Goal: Task Accomplishment & Management: Use online tool/utility

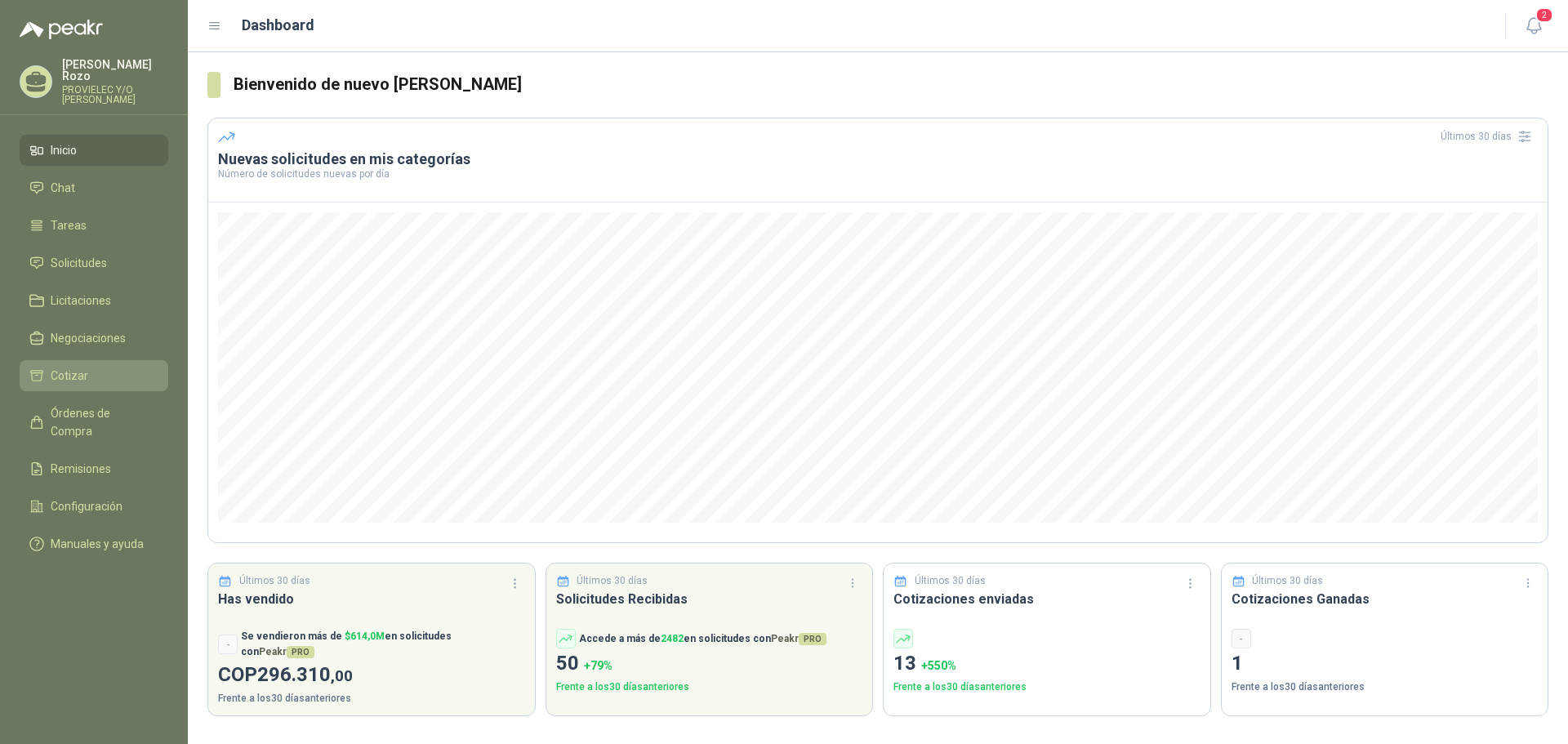
click at [87, 374] on li "Cotizar" at bounding box center [94, 375] width 129 height 18
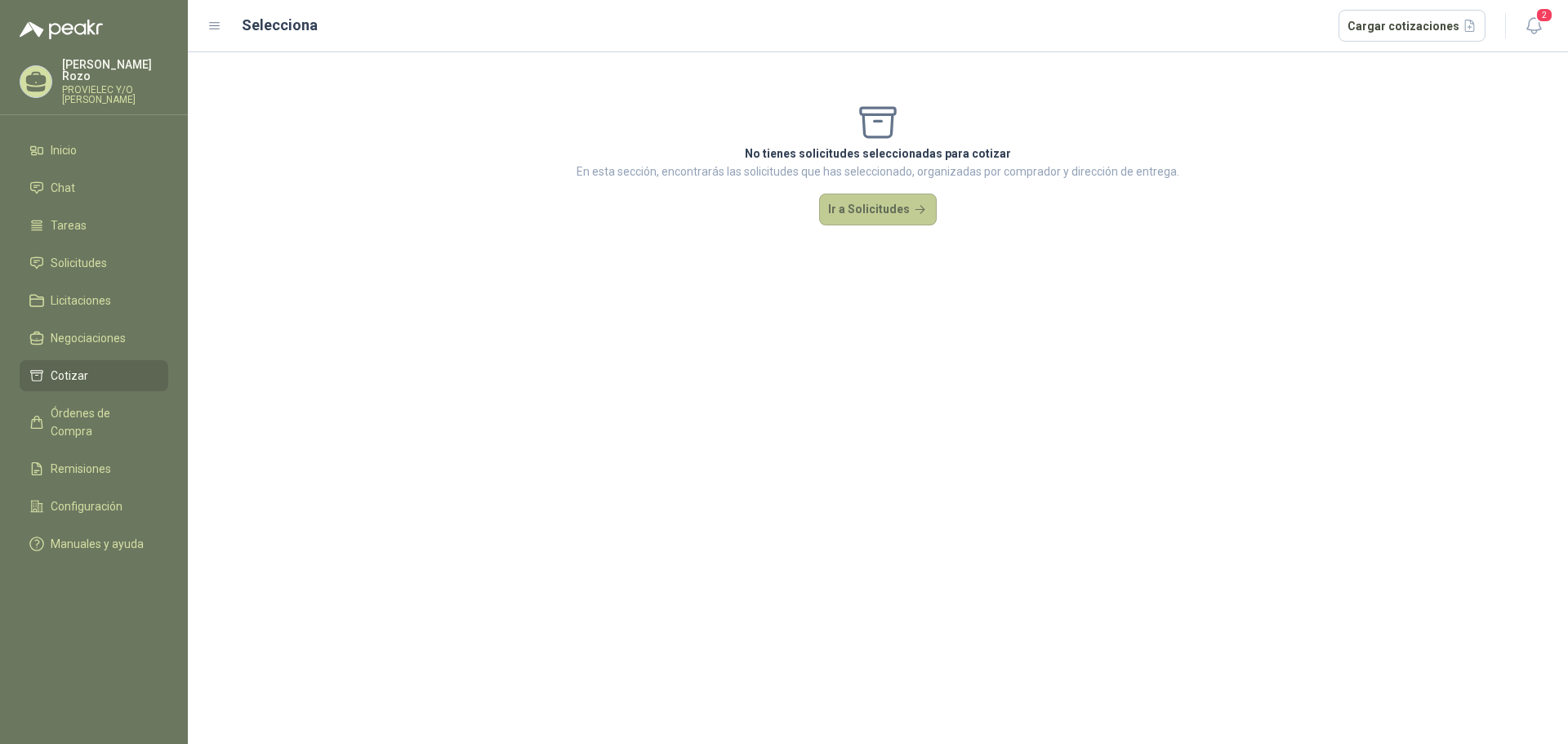
click at [864, 218] on button "Ir a Solicitudes" at bounding box center [878, 210] width 118 height 33
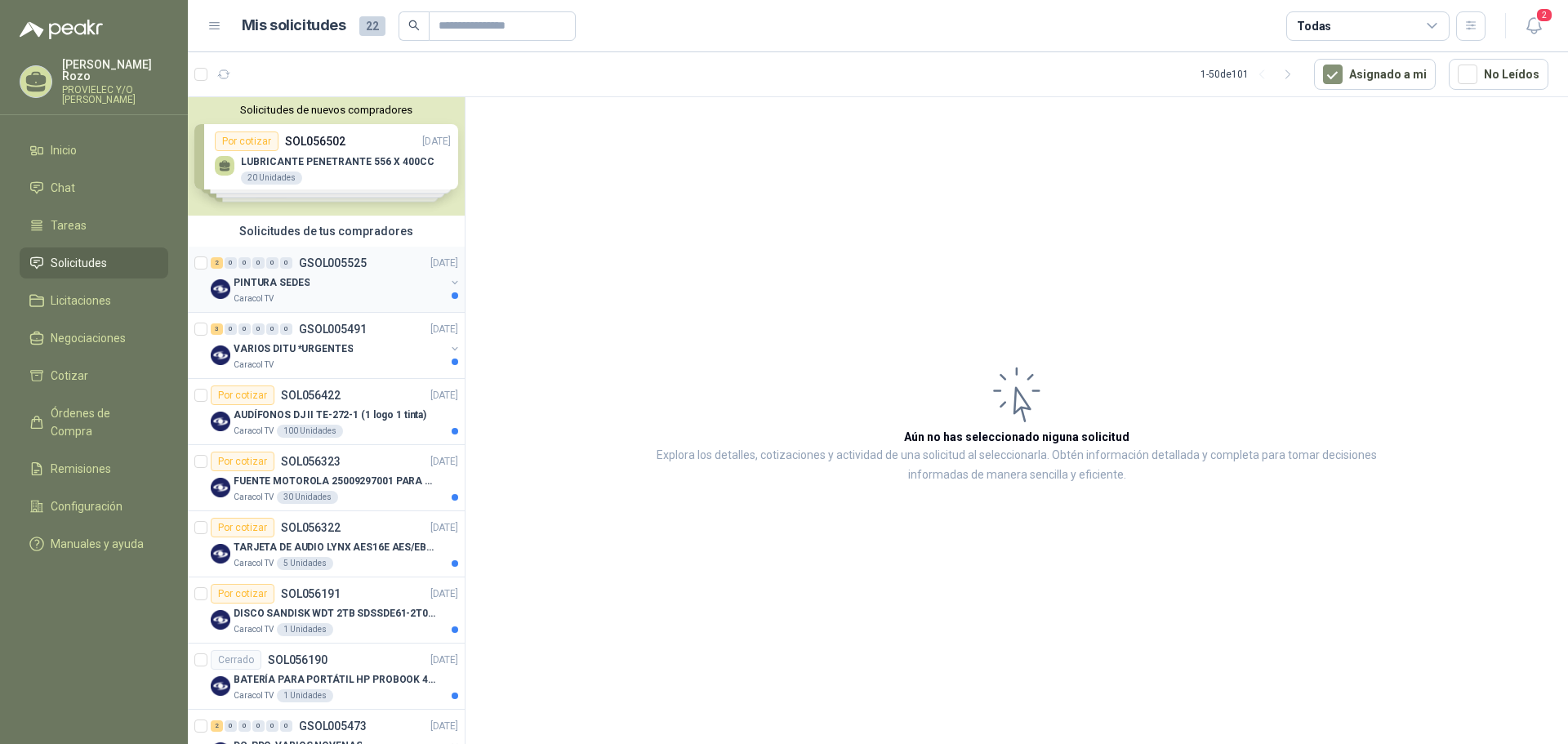
click at [312, 286] on div "PINTURA SEDES" at bounding box center [340, 282] width 212 height 20
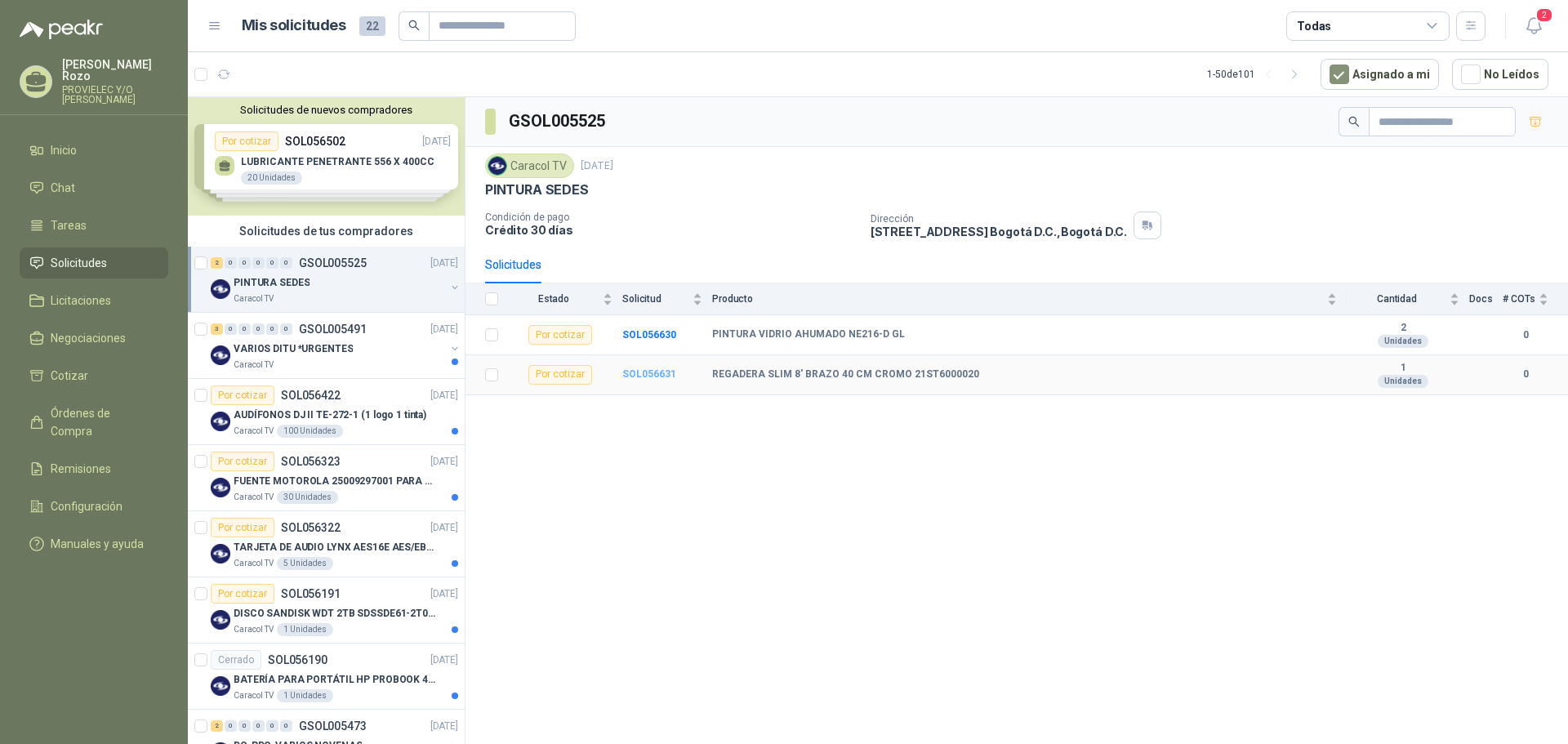
click at [657, 376] on b "SOL056631" at bounding box center [649, 373] width 54 height 11
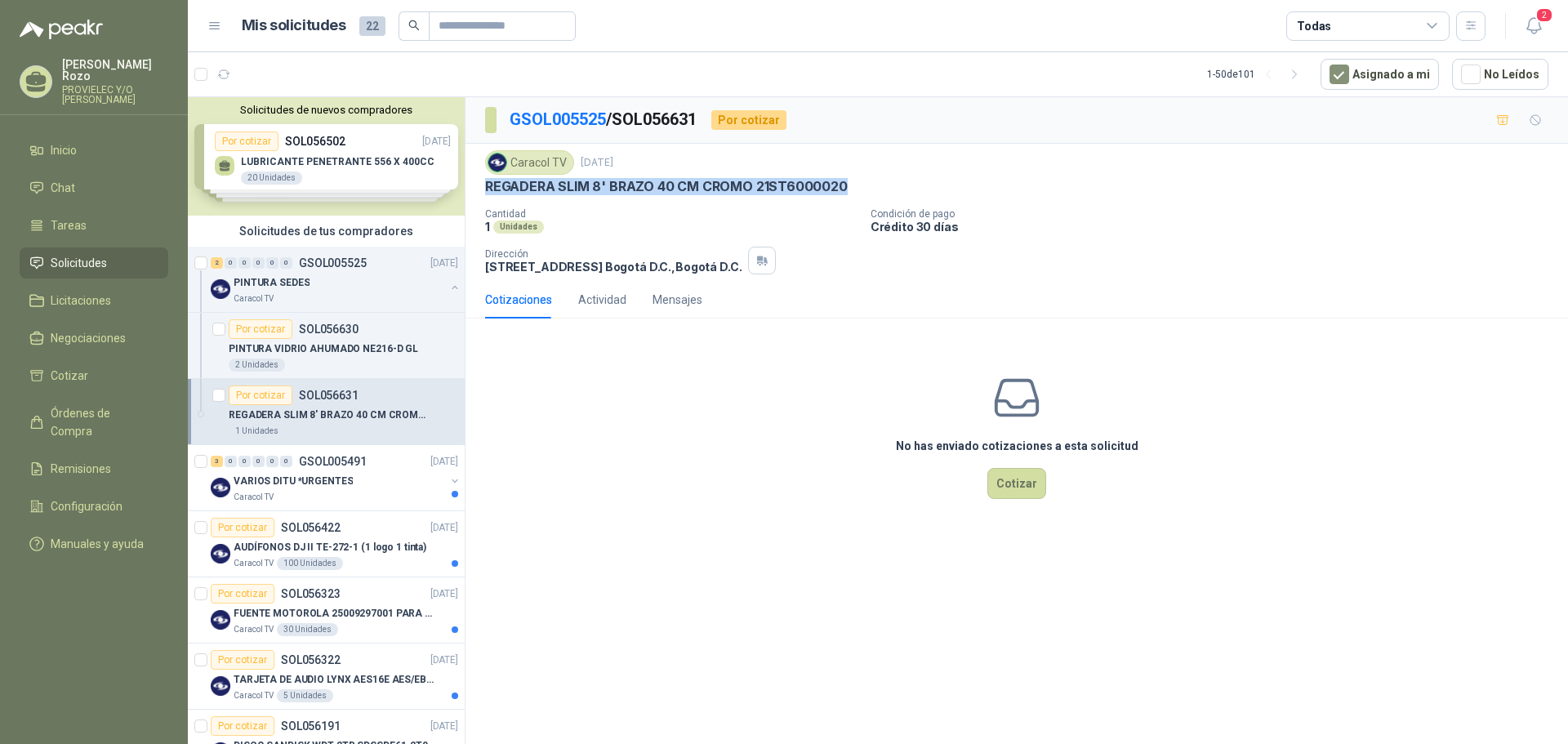
drag, startPoint x: 845, startPoint y: 185, endPoint x: 482, endPoint y: 196, distance: 363.2
click at [482, 196] on div "Caracol TV [DATE] REGADERA SLIM 8' BRAZO 40 CM CROMO 21ST6000020 Cantidad 1 Uni…" at bounding box center [1017, 212] width 1103 height 138
click at [273, 330] on div "Por cotizar" at bounding box center [261, 329] width 64 height 20
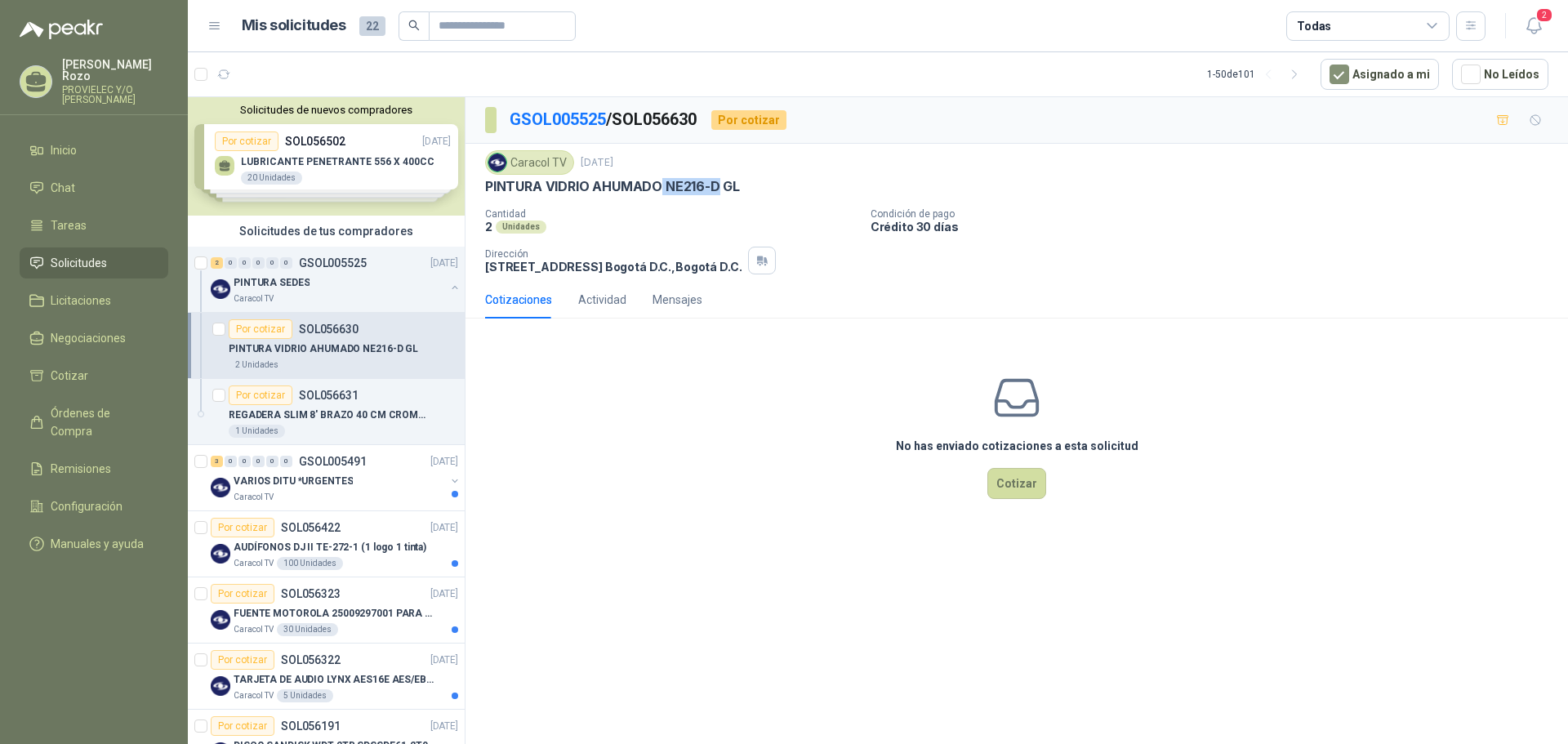
drag, startPoint x: 663, startPoint y: 184, endPoint x: 722, endPoint y: 184, distance: 59.0
click at [722, 184] on p "PINTURA VIDRIO AHUMADO NE216-D GL" at bounding box center [612, 187] width 255 height 17
copy p "NE216-D"
